Goal: Navigation & Orientation: Find specific page/section

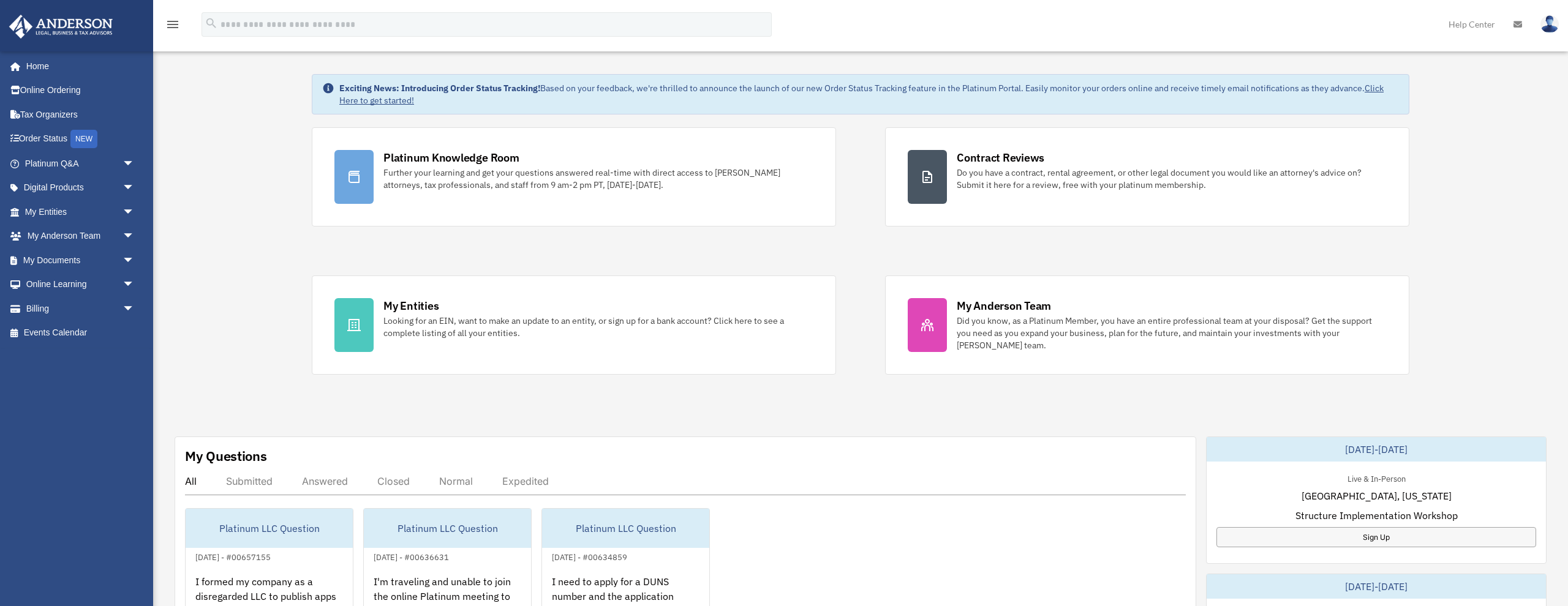
scroll to position [110, 0]
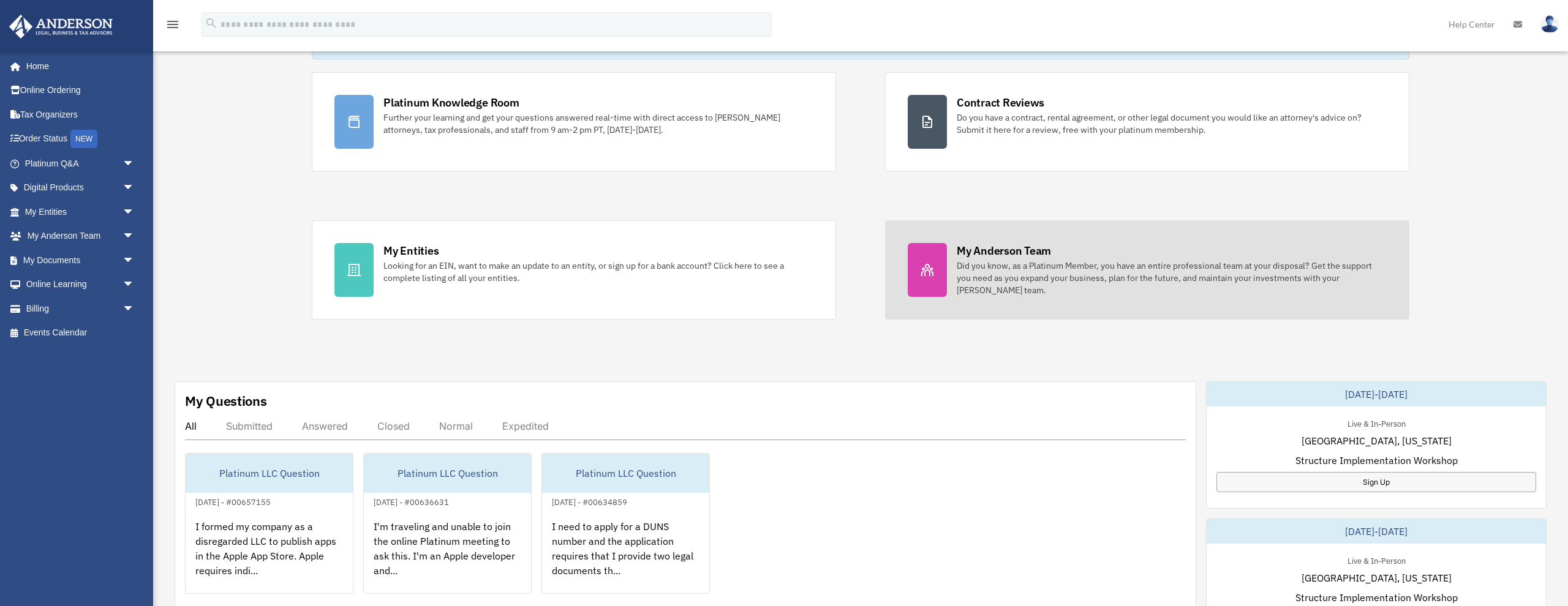
click at [986, 252] on div "My Anderson Team" at bounding box center [1004, 251] width 94 height 15
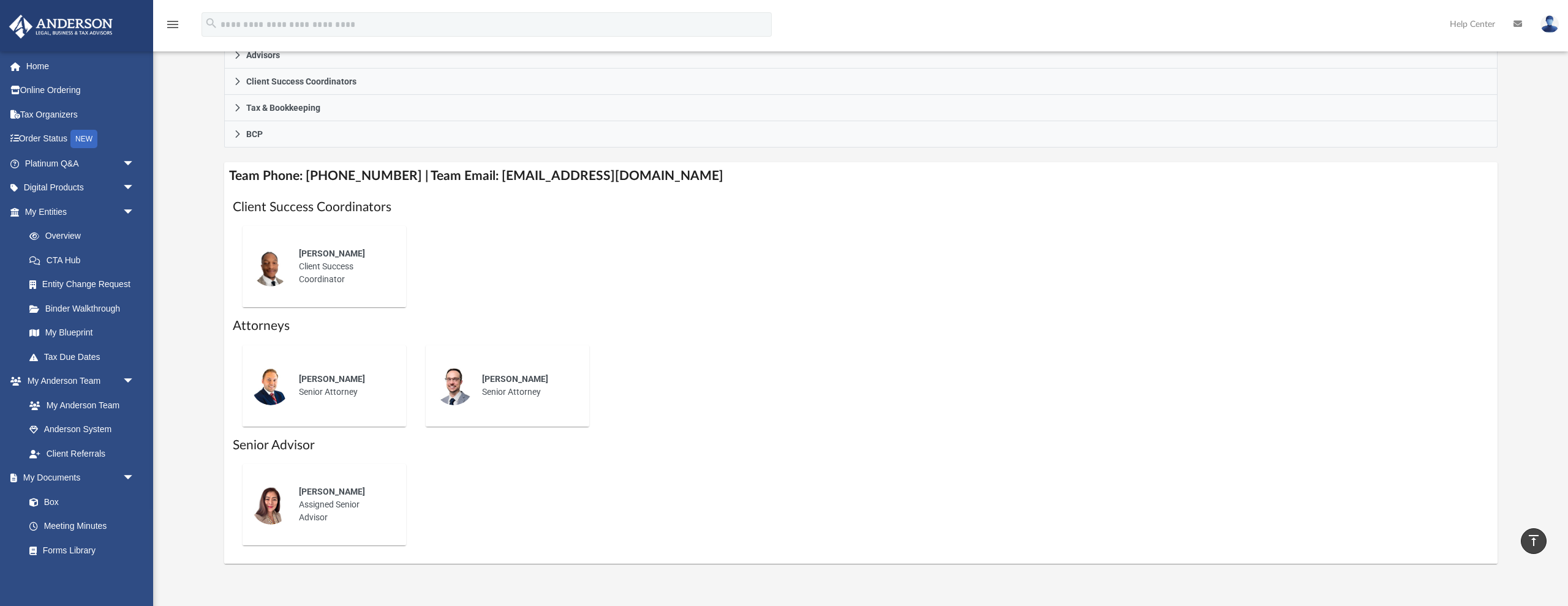
scroll to position [389, 0]
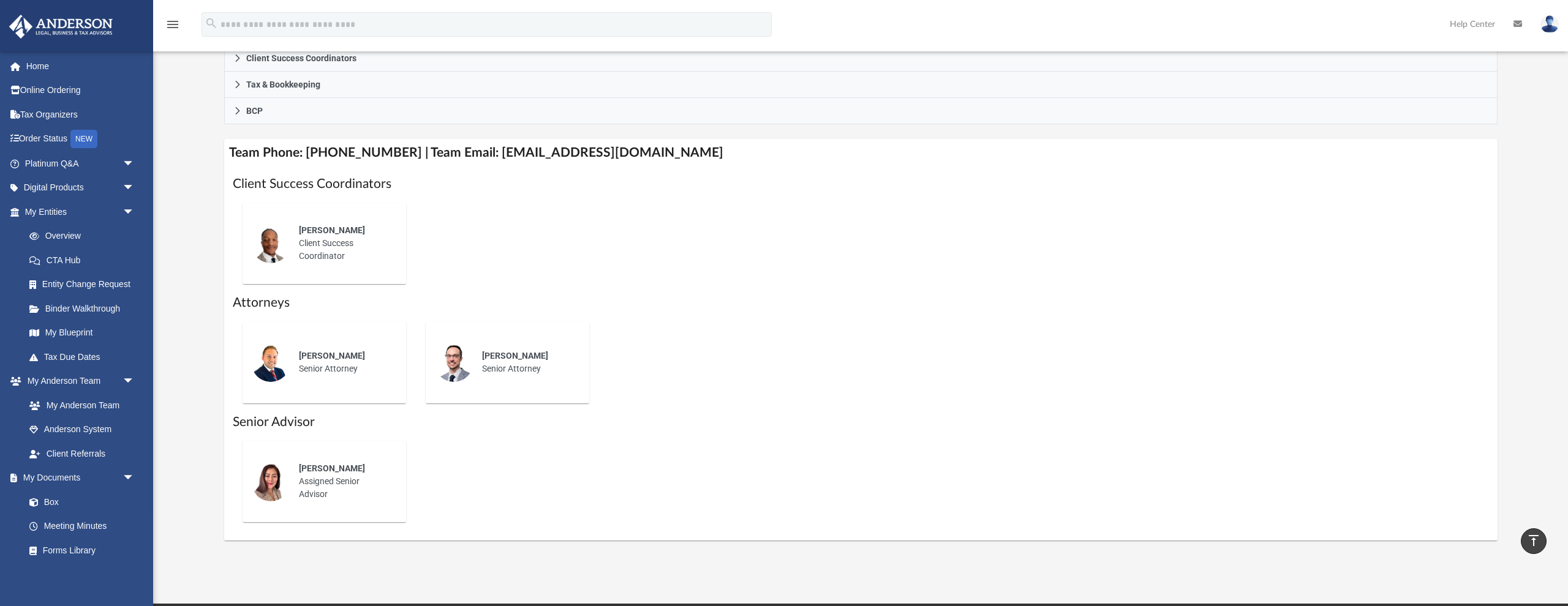
click at [278, 476] on img at bounding box center [270, 481] width 39 height 39
drag, startPoint x: 300, startPoint y: 467, endPoint x: 351, endPoint y: 464, distance: 51.1
click at [351, 464] on div "Jun Bredahl" at bounding box center [344, 468] width 90 height 13
copy span "Jun Bredahl"
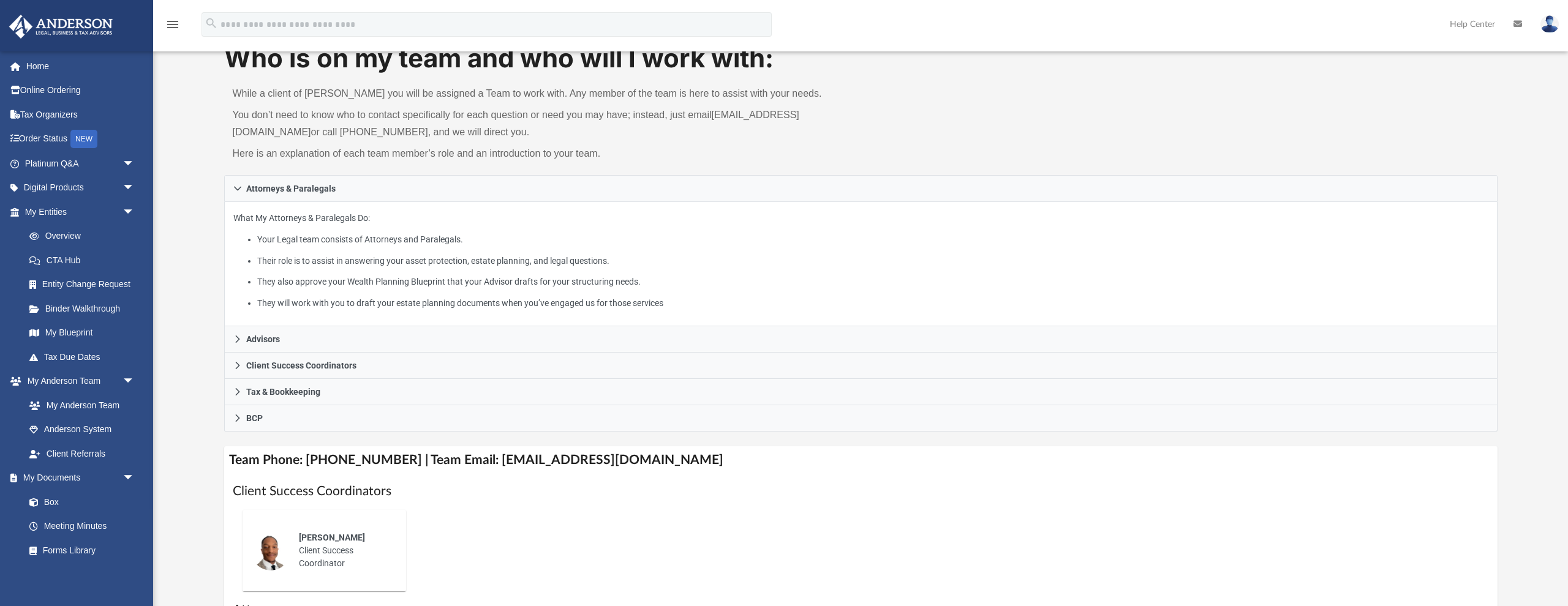
scroll to position [0, 0]
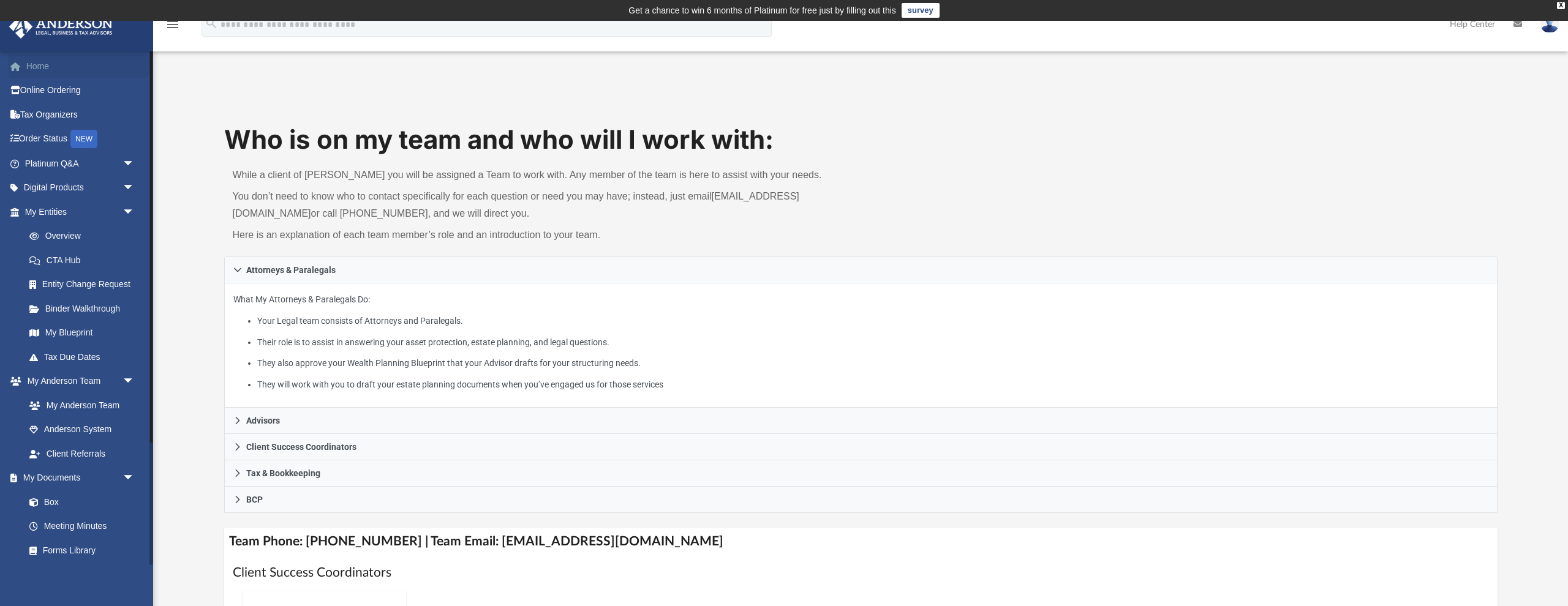
click at [23, 69] on span at bounding box center [21, 67] width 9 height 8
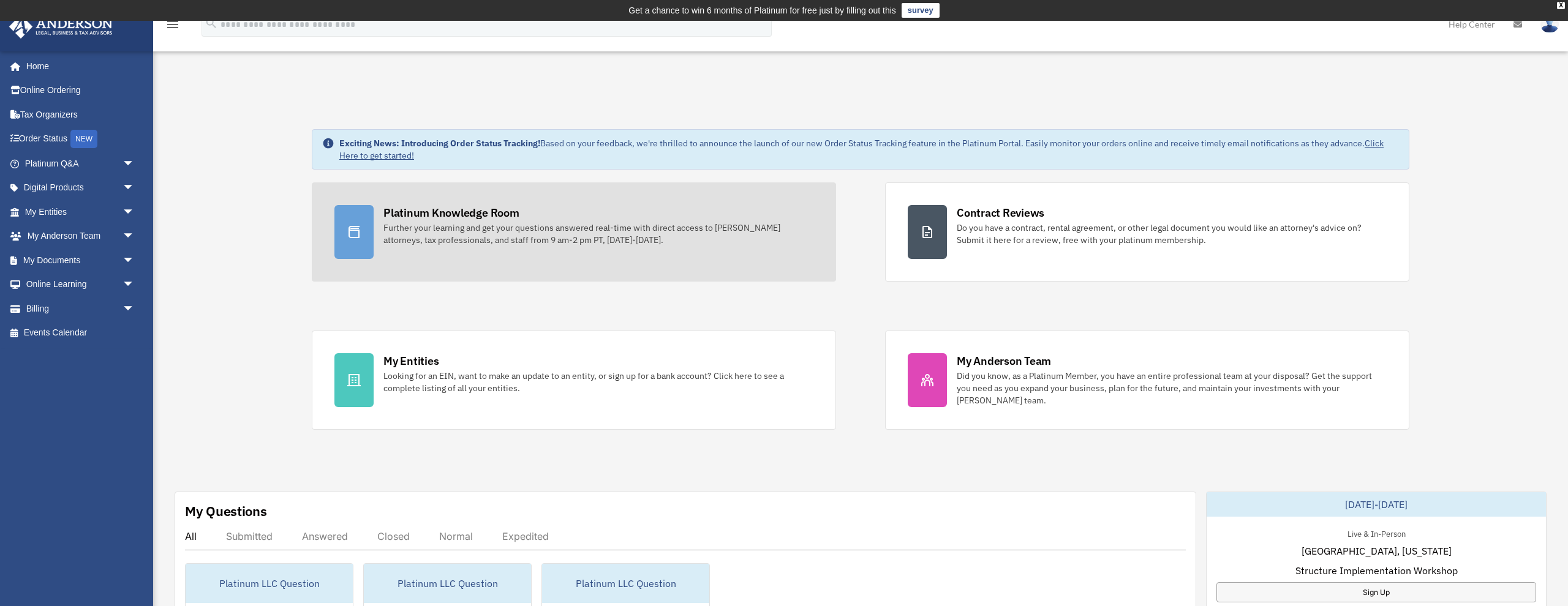
click at [397, 205] on div "Platinum Knowledge Room" at bounding box center [452, 213] width 136 height 15
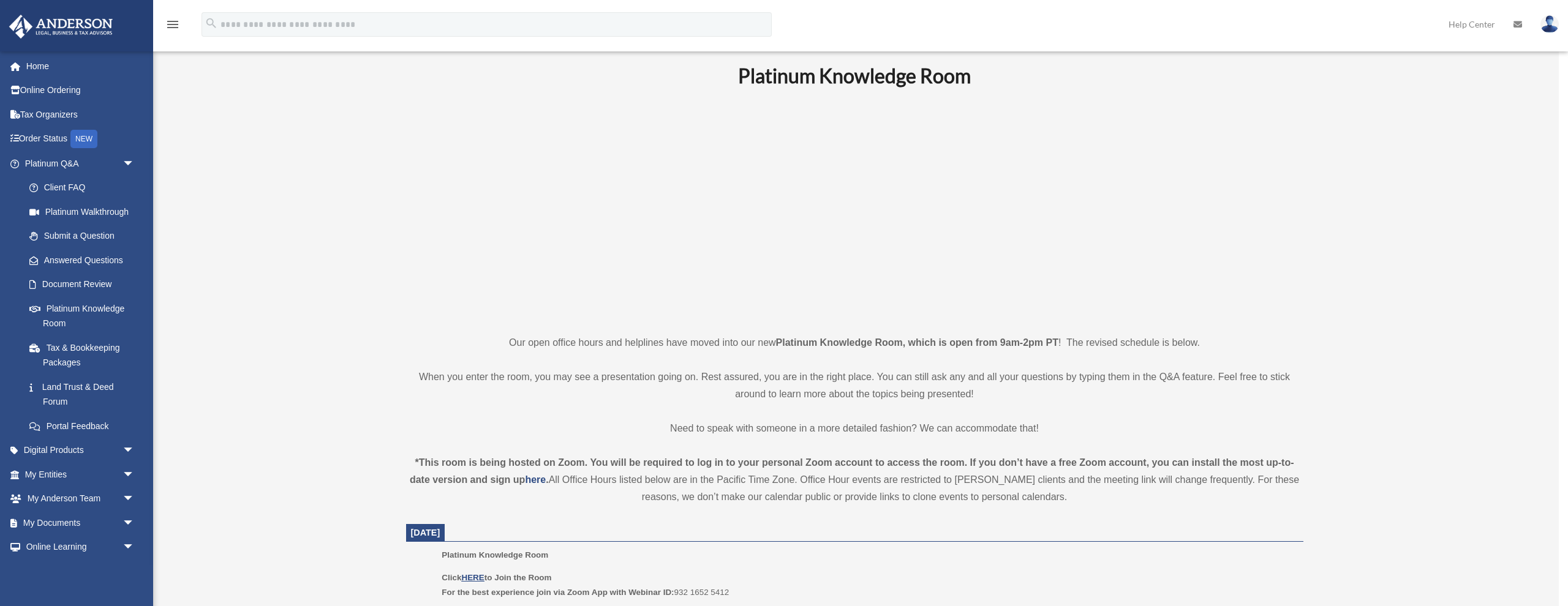
scroll to position [206, 0]
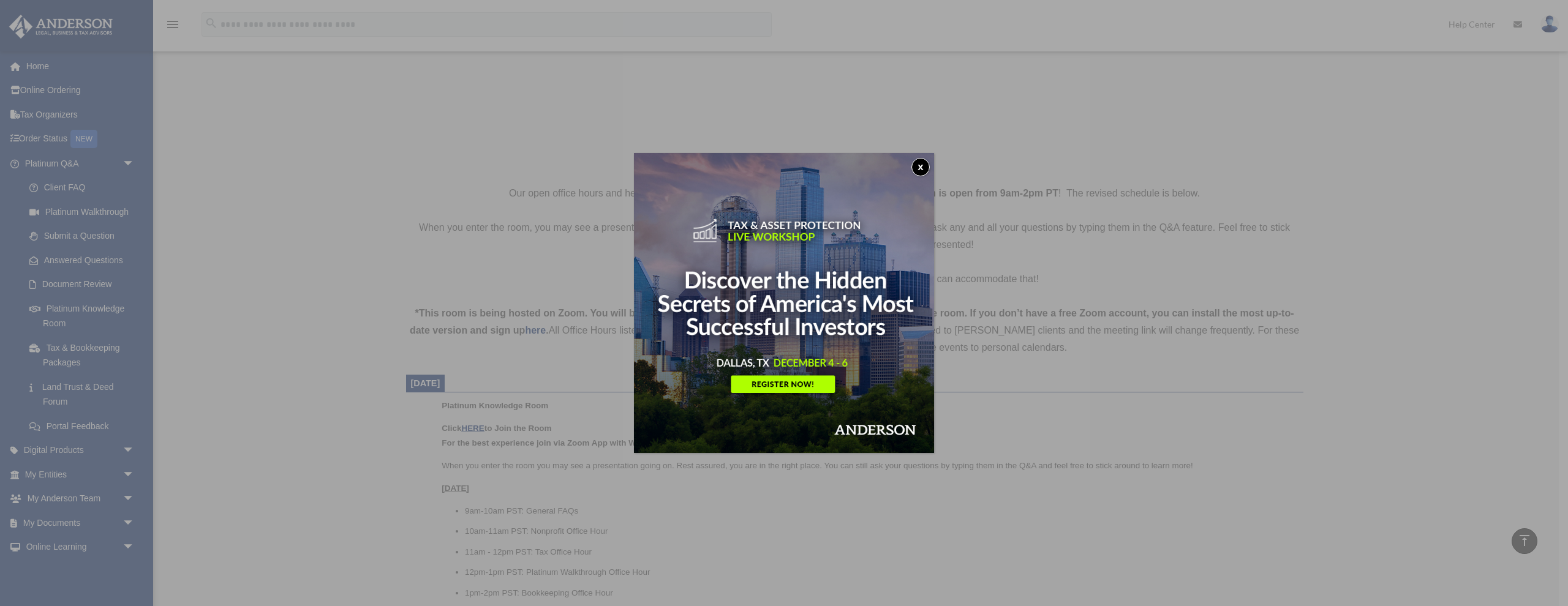
click at [920, 172] on button "x" at bounding box center [920, 167] width 18 height 18
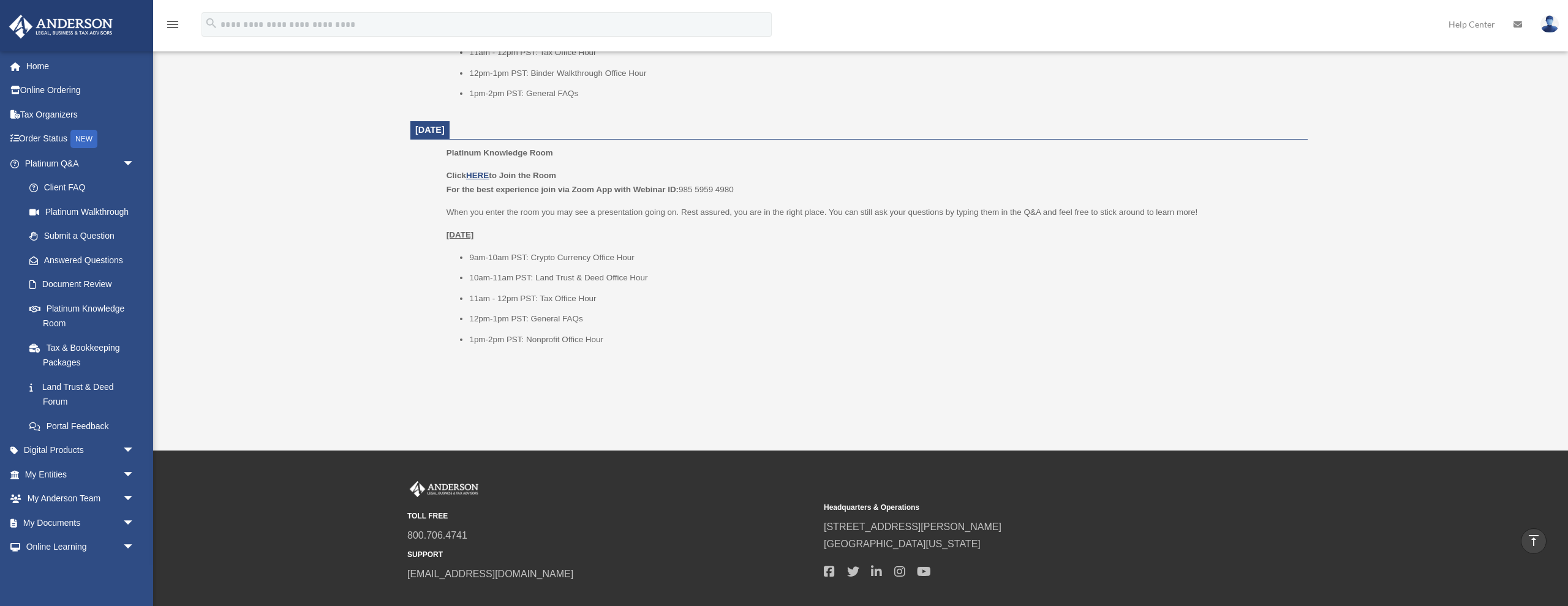
scroll to position [1442, 0]
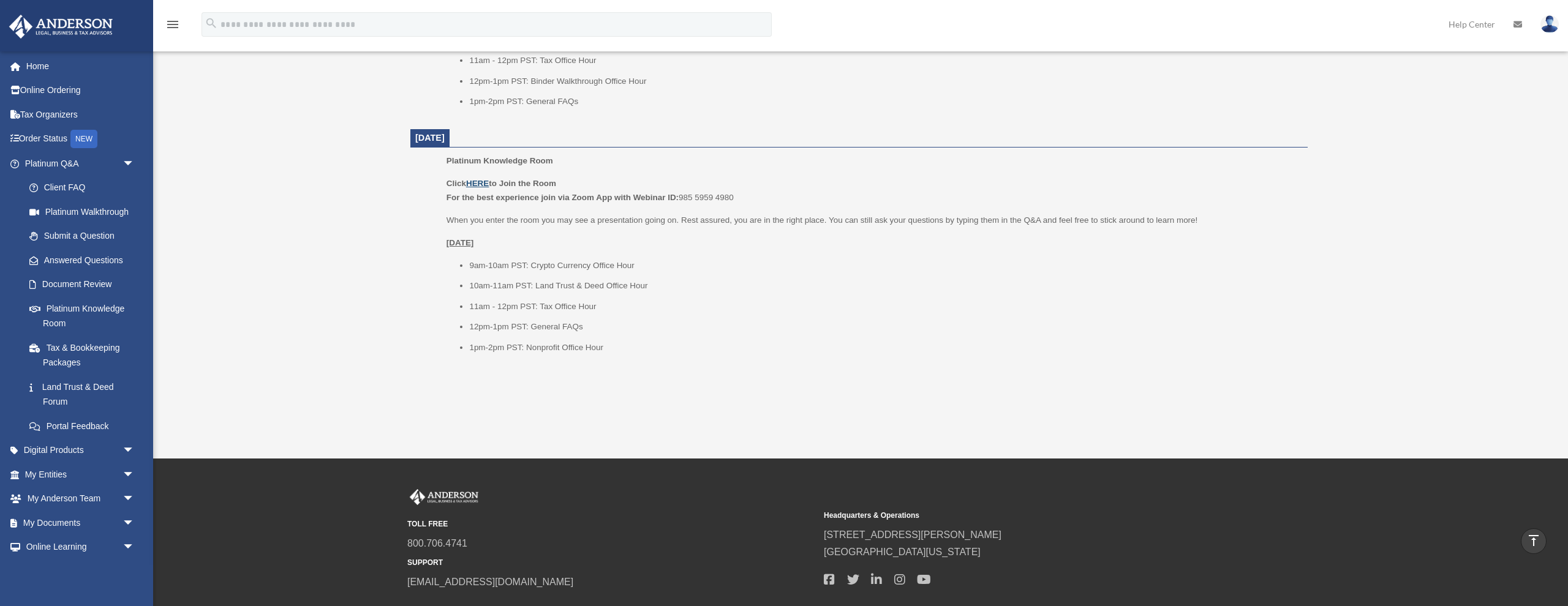
click at [481, 179] on u "HERE" at bounding box center [478, 184] width 23 height 9
click at [47, 67] on link "Home" at bounding box center [80, 66] width 145 height 24
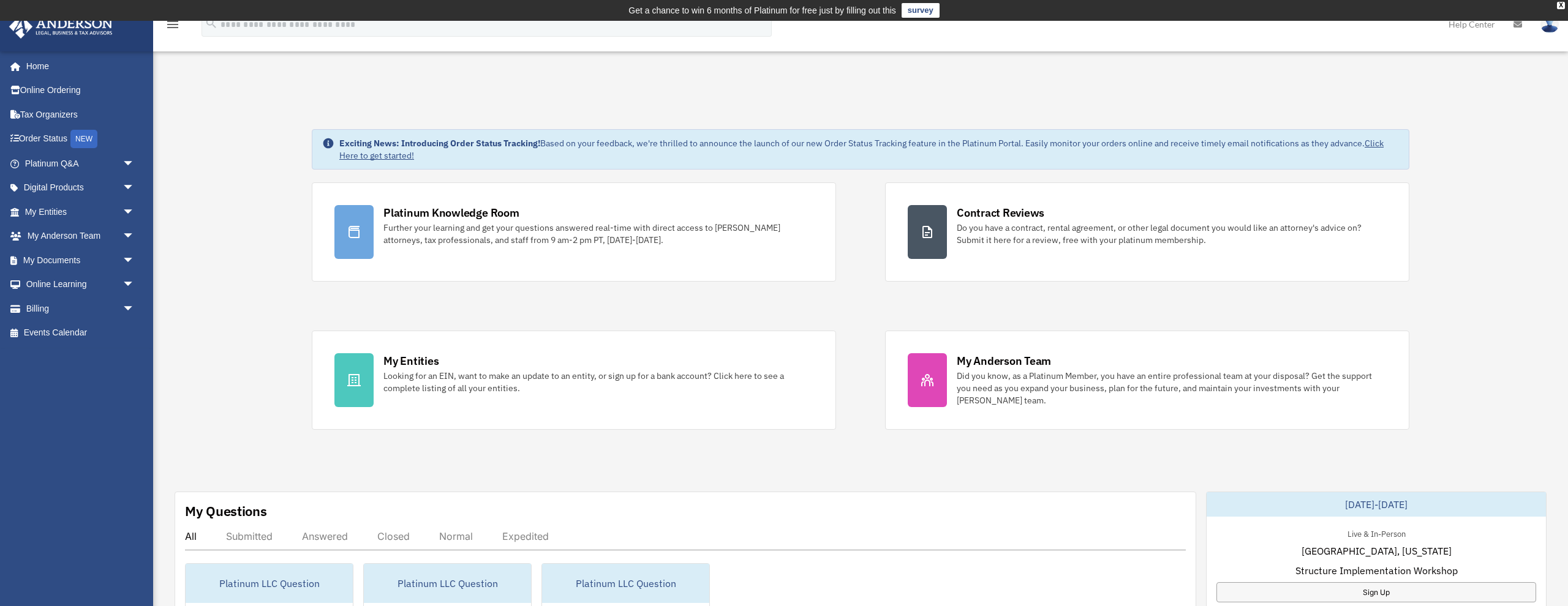
click at [1545, 31] on img at bounding box center [1550, 24] width 18 height 18
click at [1328, 104] on link "Logout" at bounding box center [1366, 106] width 122 height 25
